Goal: Check status: Check status

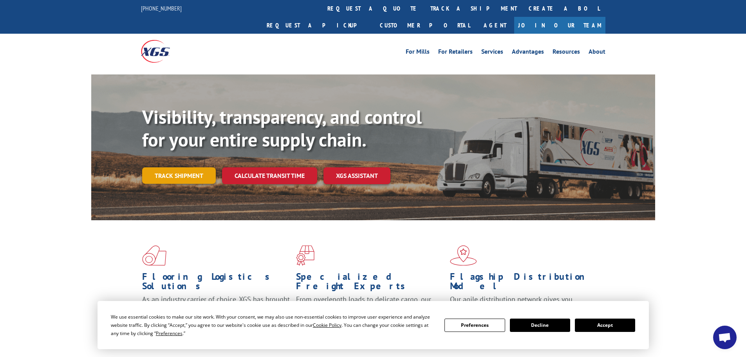
click at [175, 167] on link "Track shipment" at bounding box center [179, 175] width 74 height 16
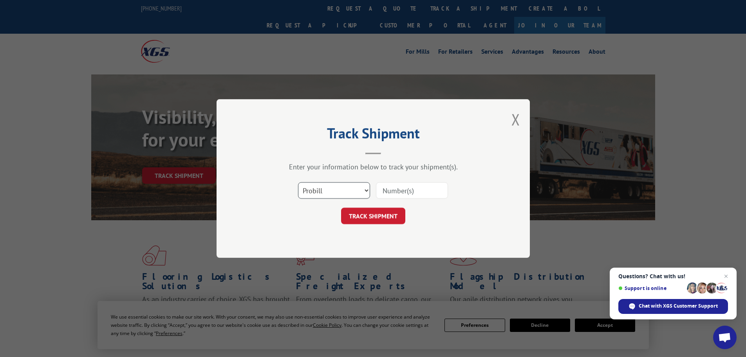
click at [368, 191] on select "Select category... Probill BOL PO" at bounding box center [334, 190] width 72 height 16
select select "bol"
click at [298, 182] on select "Select category... Probill BOL PO" at bounding box center [334, 190] width 72 height 16
click at [394, 189] on input at bounding box center [412, 190] width 72 height 16
paste input "7078837"
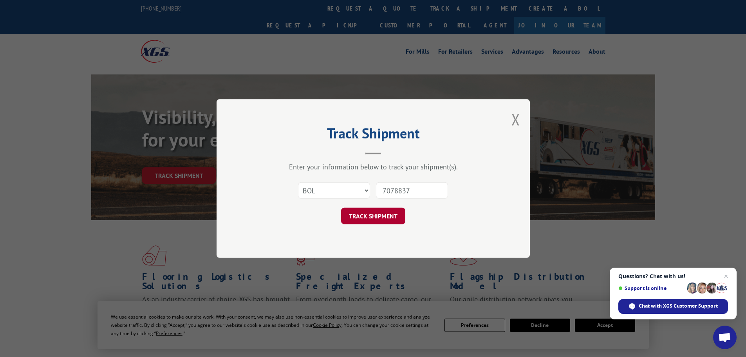
type input "7078837"
click at [371, 215] on button "TRACK SHIPMENT" at bounding box center [373, 216] width 64 height 16
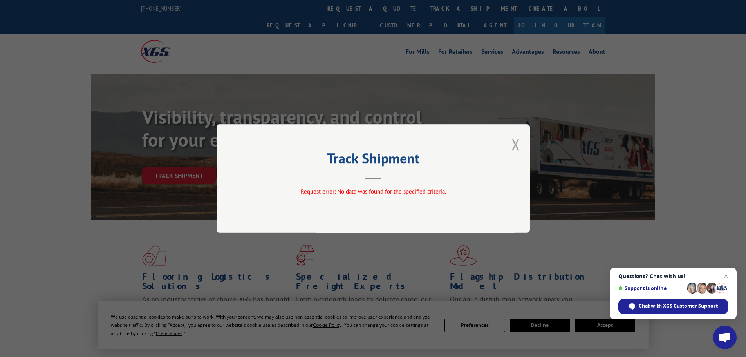
click at [512, 144] on button "Close modal" at bounding box center [515, 144] width 9 height 21
